Goal: Task Accomplishment & Management: Manage account settings

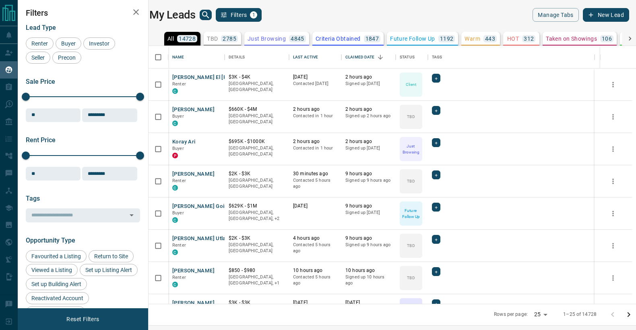
scroll to position [258, 484]
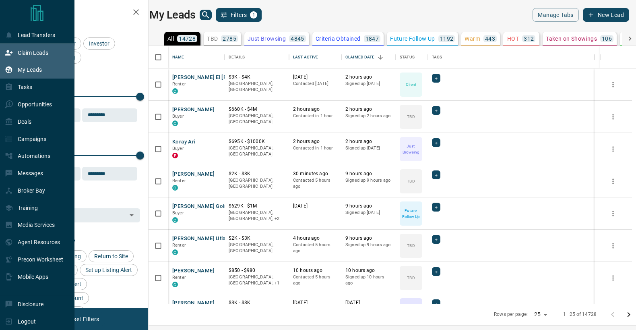
click at [10, 54] on icon at bounding box center [9, 53] width 8 height 8
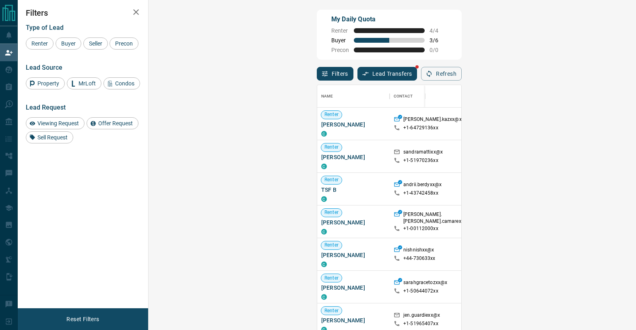
scroll to position [251, 470]
click at [64, 46] on span "Buyer" at bounding box center [68, 43] width 20 height 6
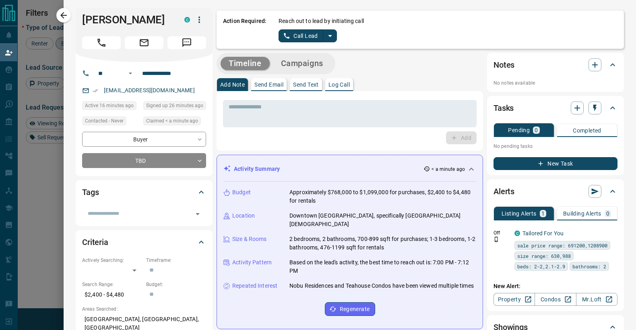
click at [328, 36] on icon "split button" at bounding box center [330, 36] width 4 height 2
click at [312, 62] on li "Log Manual Call" at bounding box center [307, 64] width 49 height 12
click at [293, 37] on button "Log Manual Call" at bounding box center [305, 35] width 53 height 13
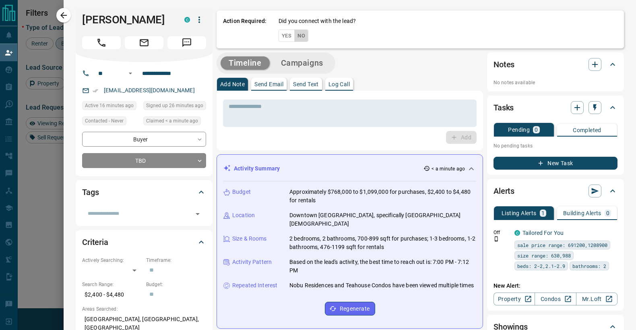
click at [298, 37] on button "No" at bounding box center [301, 35] width 14 height 12
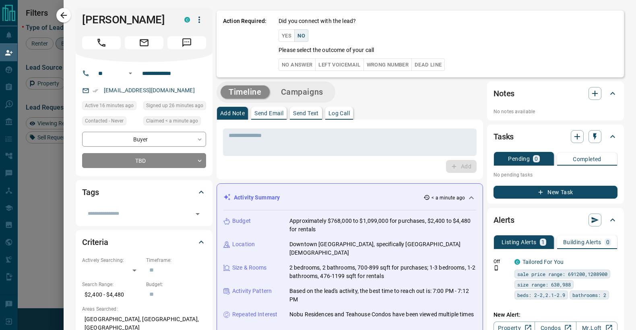
click at [291, 61] on button "No Answer" at bounding box center [297, 64] width 37 height 12
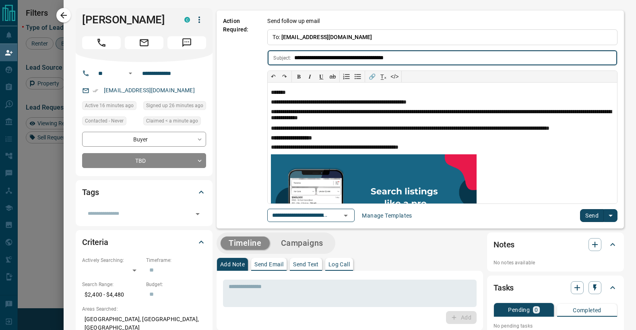
click at [581, 213] on button "Send" at bounding box center [592, 215] width 24 height 13
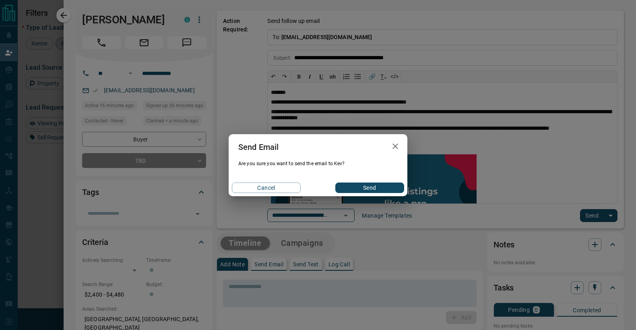
click at [367, 187] on button "Send" at bounding box center [369, 187] width 69 height 10
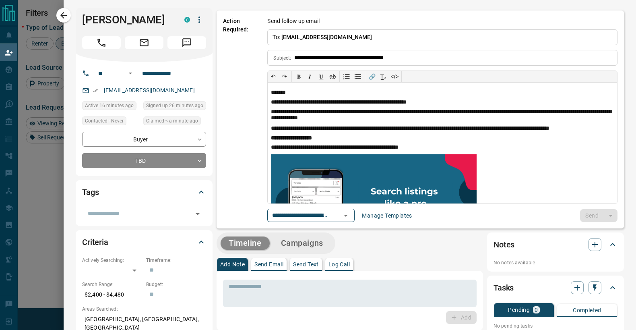
click at [65, 18] on icon "button" at bounding box center [64, 15] width 10 height 10
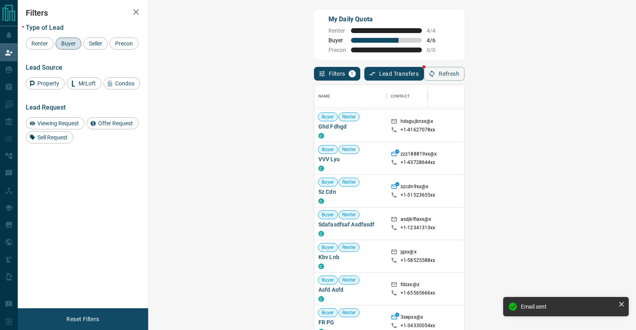
scroll to position [424, 2]
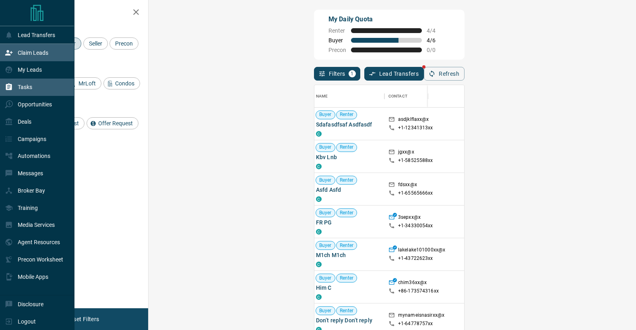
click at [17, 89] on div "Tasks" at bounding box center [18, 87] width 27 height 13
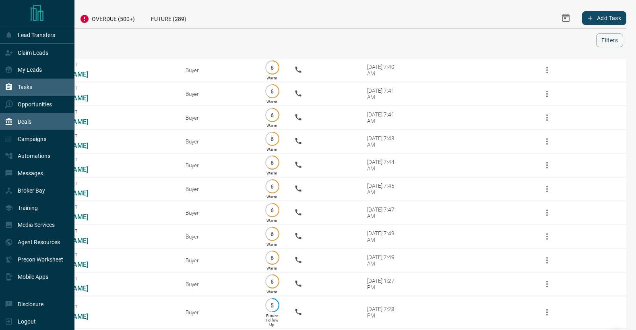
click at [18, 116] on div "Deals" at bounding box center [18, 121] width 27 height 13
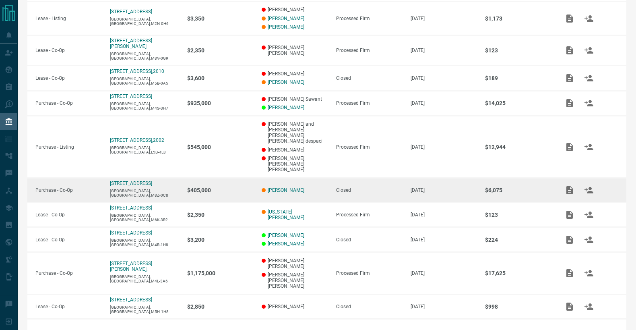
scroll to position [178, 0]
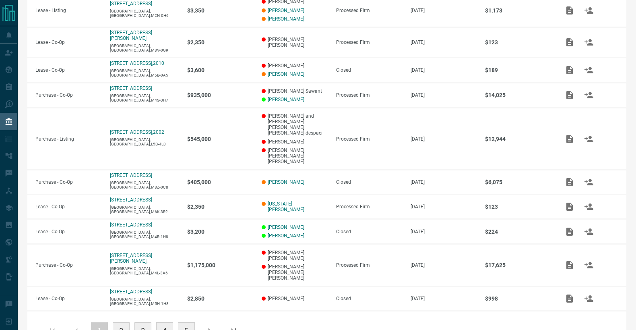
click at [122, 322] on button "2" at bounding box center [121, 330] width 17 height 17
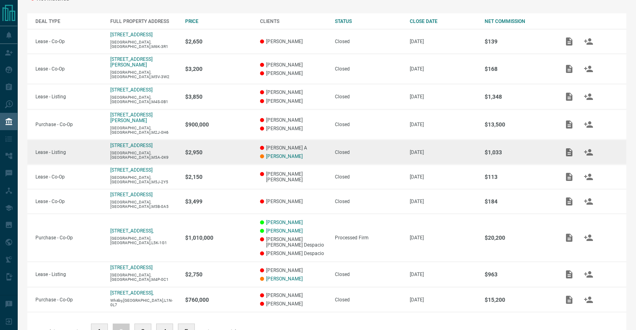
scroll to position [161, 0]
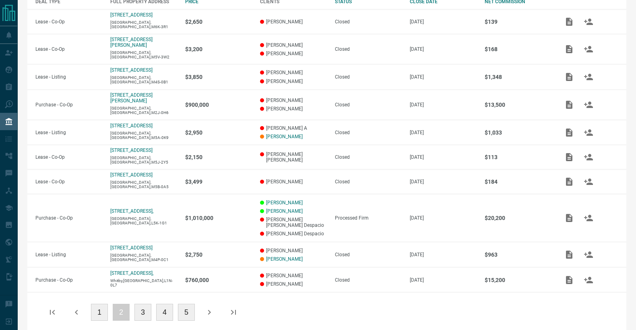
drag, startPoint x: 139, startPoint y: 301, endPoint x: 140, endPoint y: 296, distance: 5.3
click at [139, 304] on button "3" at bounding box center [142, 312] width 17 height 17
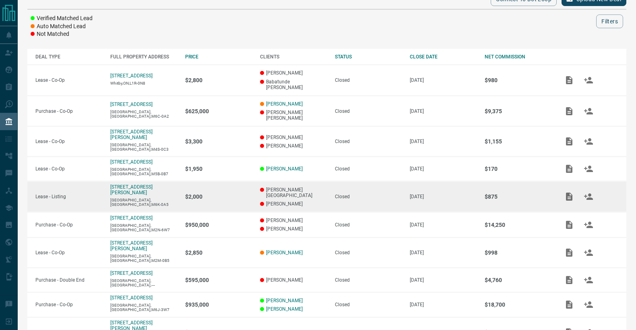
scroll to position [0, 0]
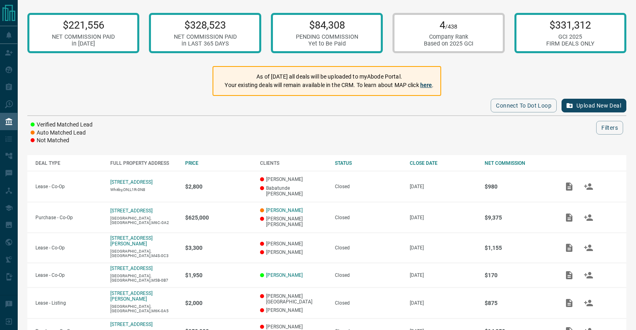
click at [424, 84] on link "here" at bounding box center [426, 85] width 12 height 6
